Goal: Use online tool/utility: Utilize a website feature to perform a specific function

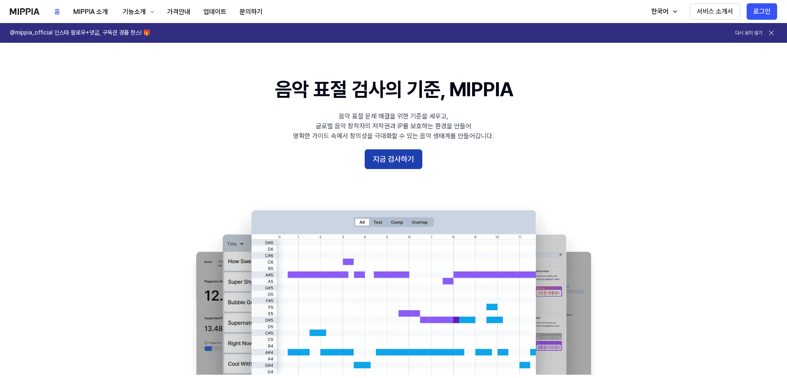
click at [385, 157] on button "지금 검사하기" at bounding box center [394, 159] width 58 height 20
click at [182, 10] on button "가격안내" at bounding box center [179, 12] width 36 height 16
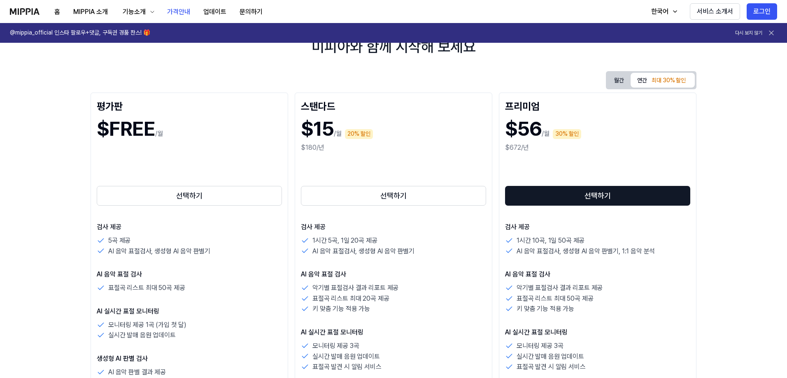
scroll to position [82, 0]
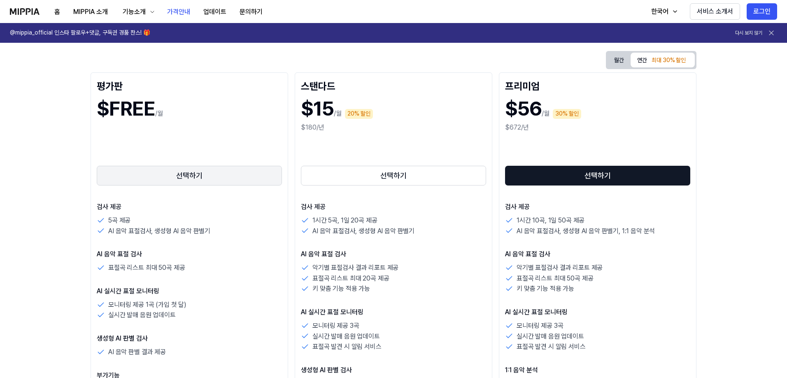
click at [181, 172] on button "선택하기" at bounding box center [189, 176] width 185 height 20
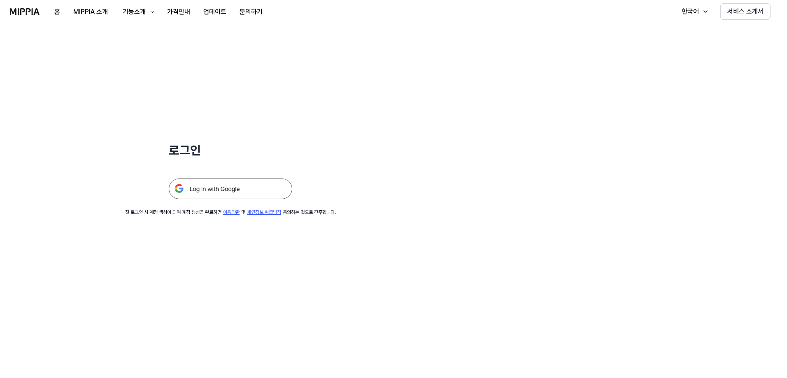
click at [212, 188] on img at bounding box center [230, 189] width 123 height 21
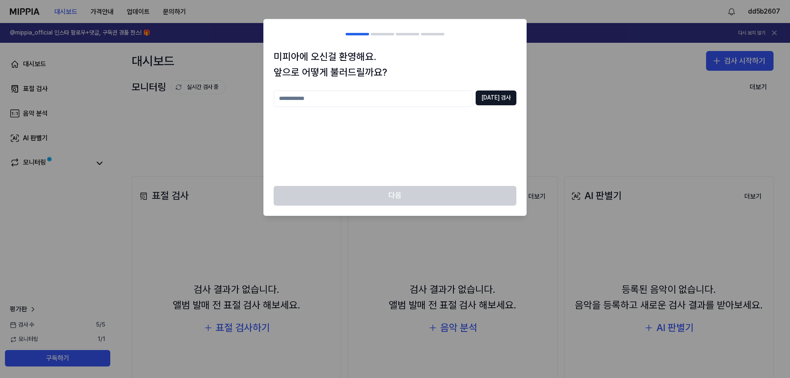
click at [424, 100] on input "text" at bounding box center [373, 99] width 199 height 16
type input "*"
type input "*********"
click at [489, 97] on button "중복 검사" at bounding box center [496, 98] width 41 height 15
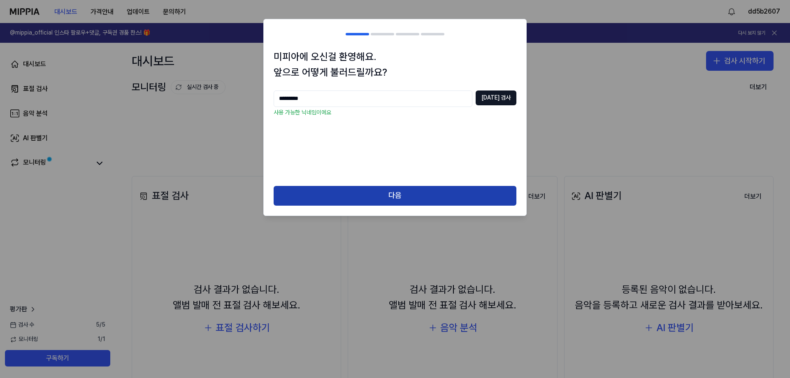
click at [405, 186] on button "다음" at bounding box center [395, 196] width 243 height 20
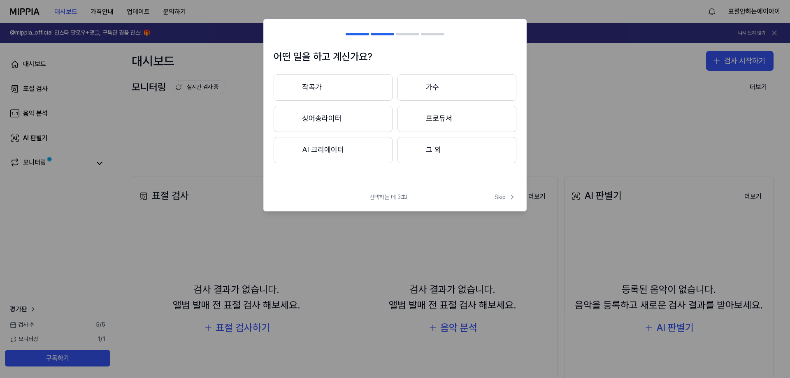
click at [316, 156] on button "AI 크리에이터" at bounding box center [333, 150] width 119 height 26
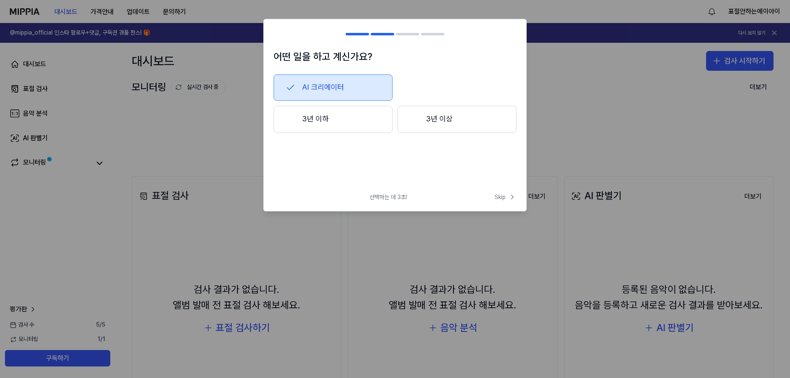
click at [356, 125] on button "3년 이하" at bounding box center [333, 119] width 119 height 27
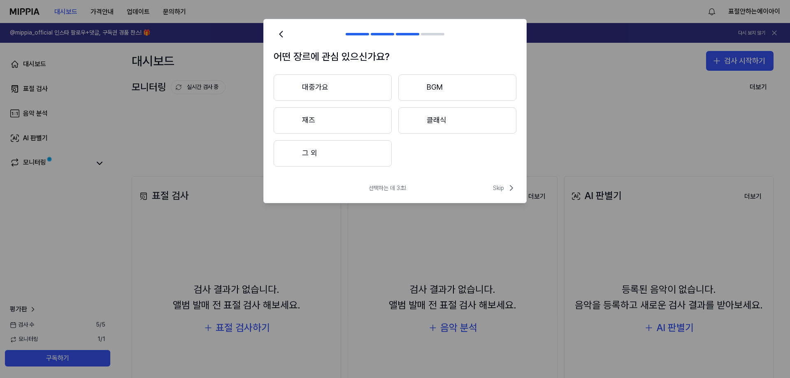
click at [350, 94] on button "대중가요" at bounding box center [333, 88] width 118 height 26
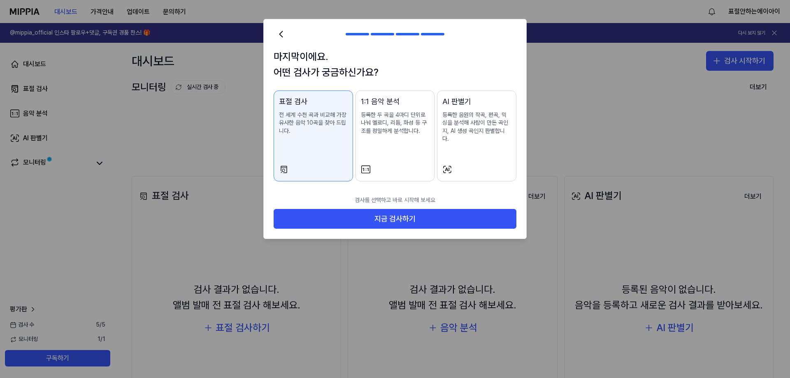
click at [324, 129] on p "전 세계 수천 곡과 비교해 가장 유사한 음악 10곡을 찾아 드립니다." at bounding box center [313, 123] width 69 height 24
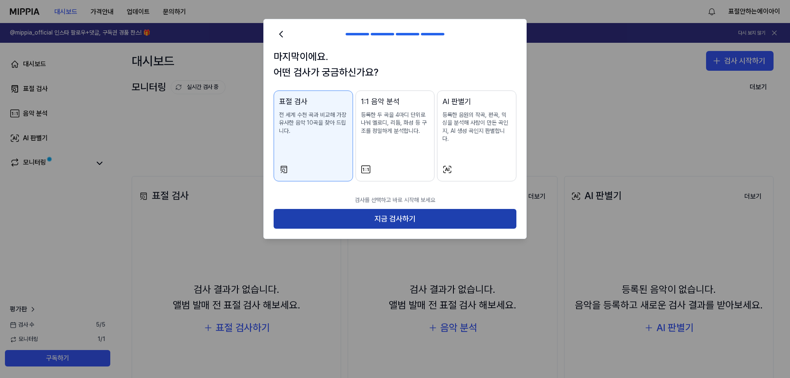
click at [390, 209] on button "지금 검사하기" at bounding box center [395, 219] width 243 height 20
